Goal: Transaction & Acquisition: Subscribe to service/newsletter

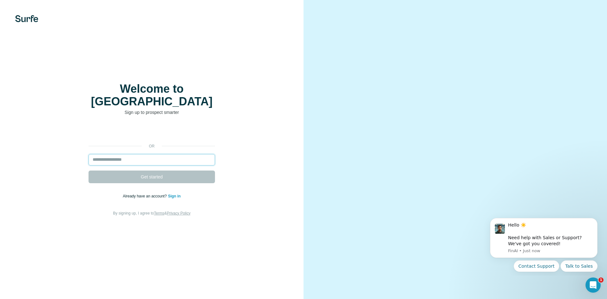
drag, startPoint x: 0, startPoint y: 0, endPoint x: 145, endPoint y: 153, distance: 210.7
click at [145, 154] on input "email" at bounding box center [152, 159] width 126 height 11
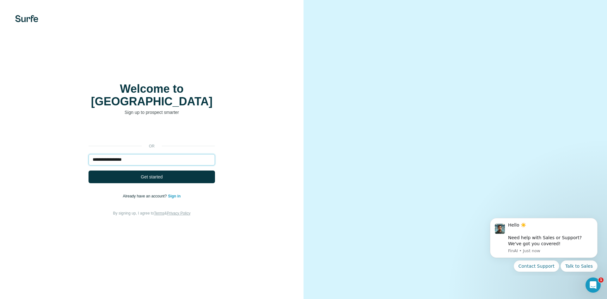
type input "**********"
click at [89, 170] on button "Get started" at bounding box center [152, 176] width 126 height 13
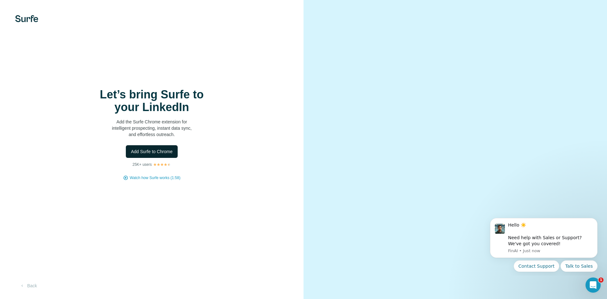
click at [161, 155] on button "Add Surfe to Chrome" at bounding box center [152, 151] width 52 height 13
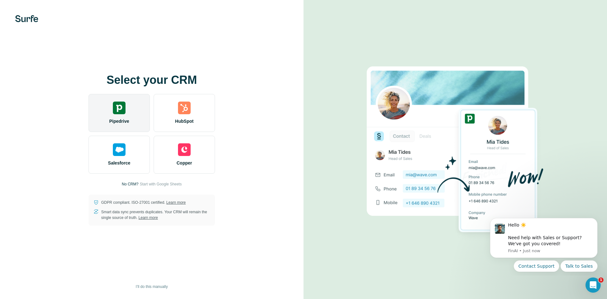
click at [125, 112] on img at bounding box center [119, 108] width 13 height 13
